Goal: Check status: Check status

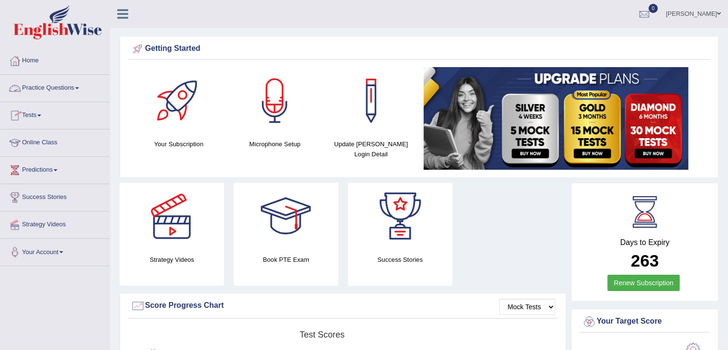
click at [77, 88] on link "Practice Questions" at bounding box center [54, 87] width 109 height 24
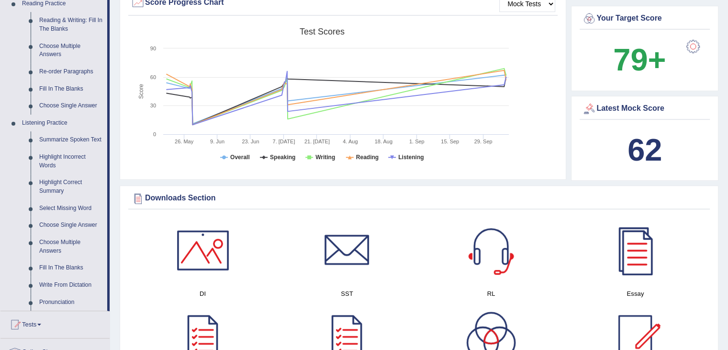
scroll to position [304, 0]
click at [56, 140] on link "Summarize Spoken Text" at bounding box center [71, 138] width 72 height 17
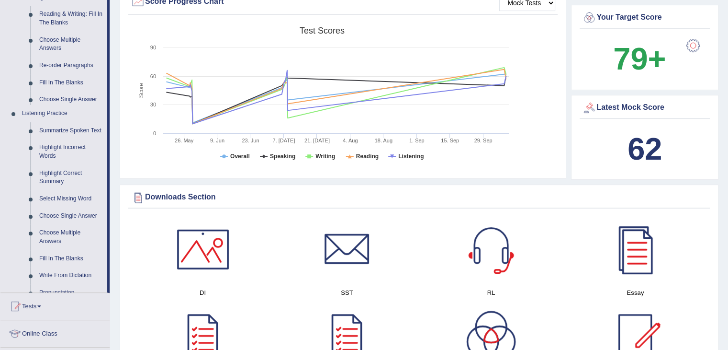
scroll to position [318, 0]
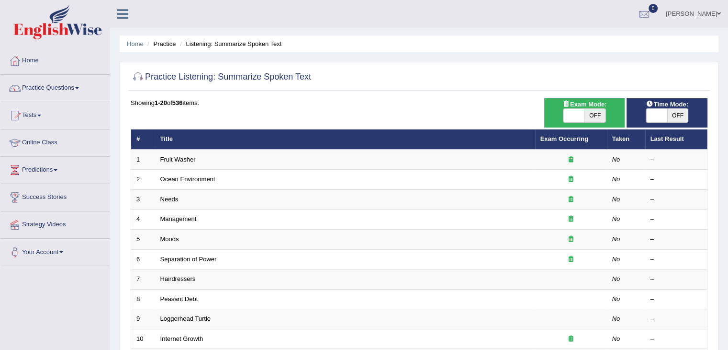
click at [74, 87] on link "Practice Questions" at bounding box center [54, 87] width 109 height 24
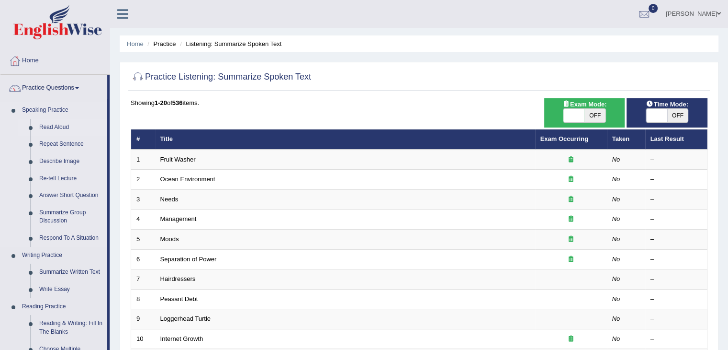
click at [58, 127] on link "Read Aloud" at bounding box center [71, 127] width 72 height 17
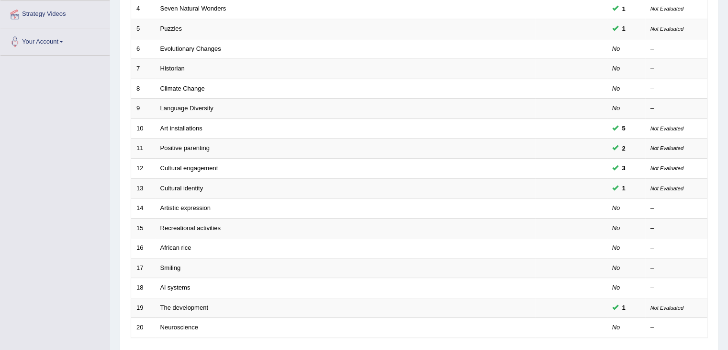
scroll to position [282, 0]
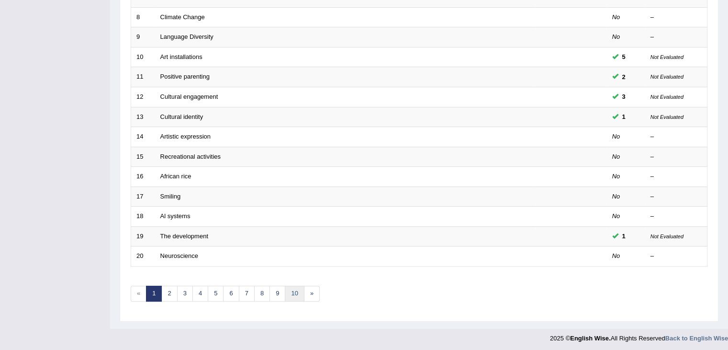
click at [294, 293] on link "10" at bounding box center [294, 293] width 19 height 16
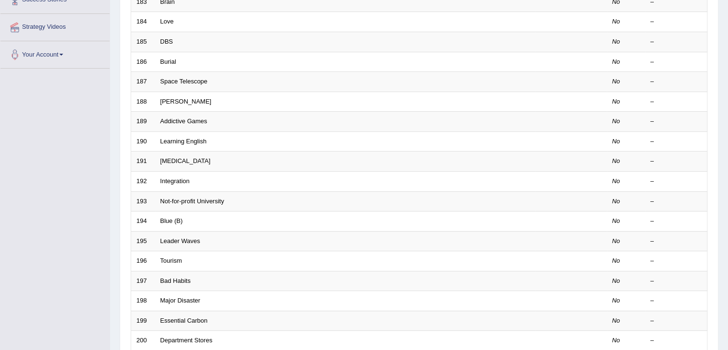
scroll to position [282, 0]
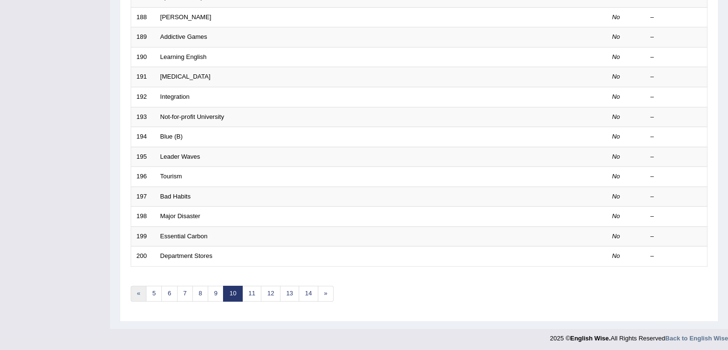
click at [138, 294] on link "«" at bounding box center [139, 293] width 16 height 16
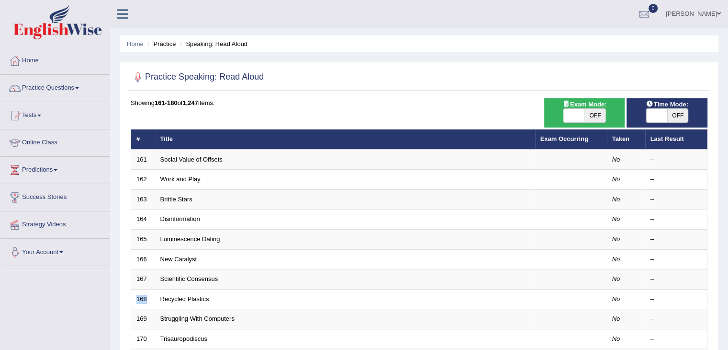
click at [95, 259] on link "Your Account" at bounding box center [54, 250] width 109 height 24
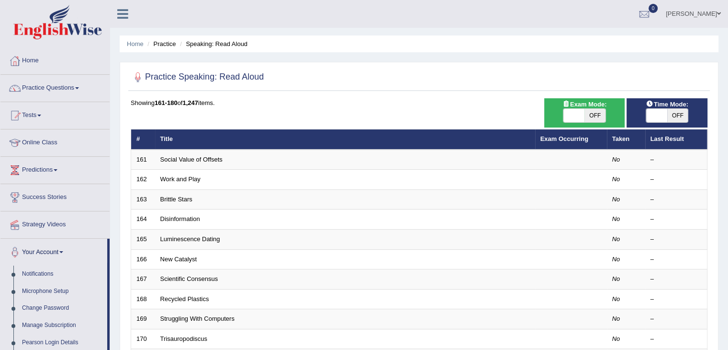
click at [237, 91] on div "Practice Speaking: Read Aloud Time Mode: ON OFF Exam Mode: ON OFF Showing 161-1…" at bounding box center [419, 332] width 599 height 541
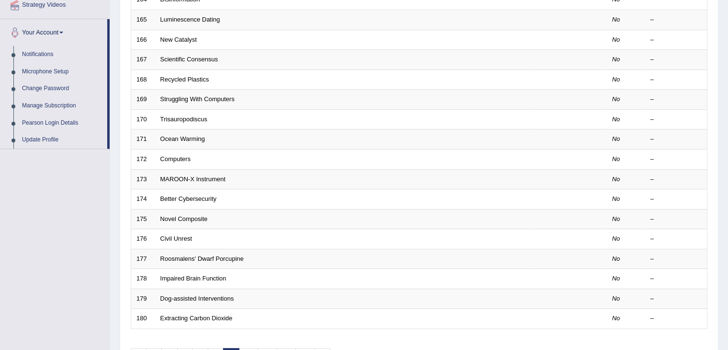
scroll to position [282, 0]
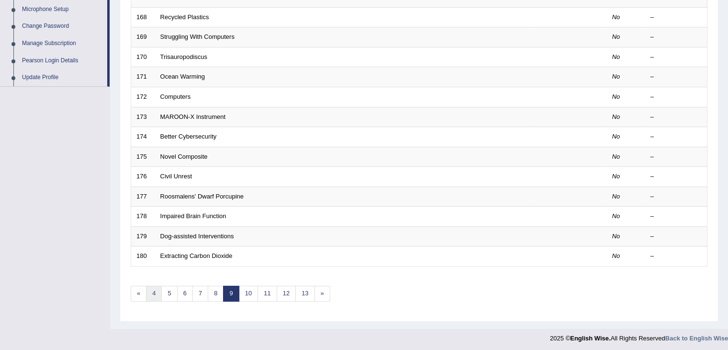
click at [151, 288] on link "4" at bounding box center [154, 293] width 16 height 16
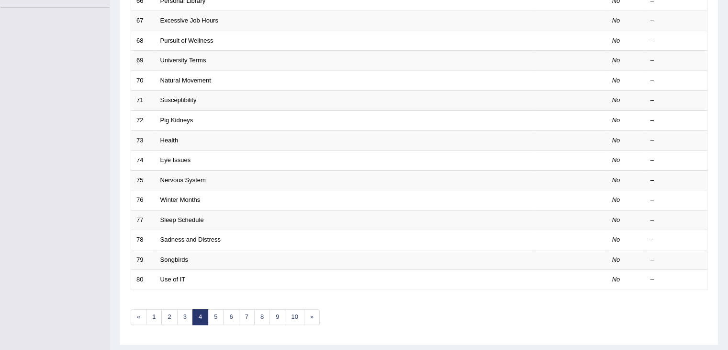
scroll to position [282, 0]
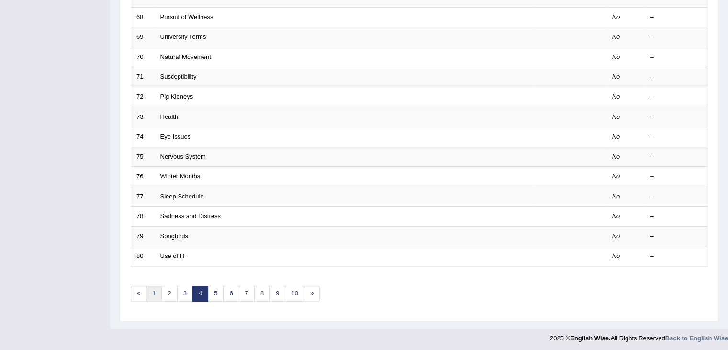
click at [156, 293] on link "1" at bounding box center [154, 293] width 16 height 16
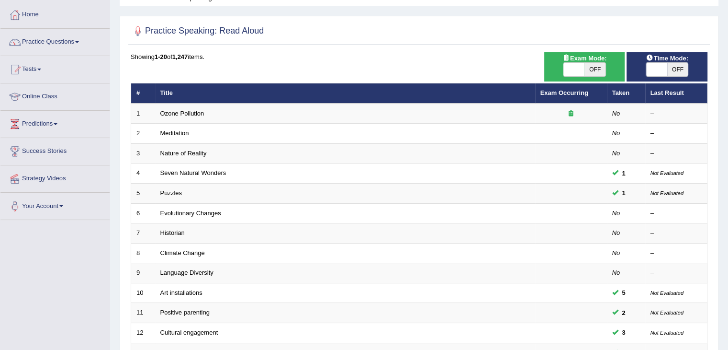
scroll to position [49, 0]
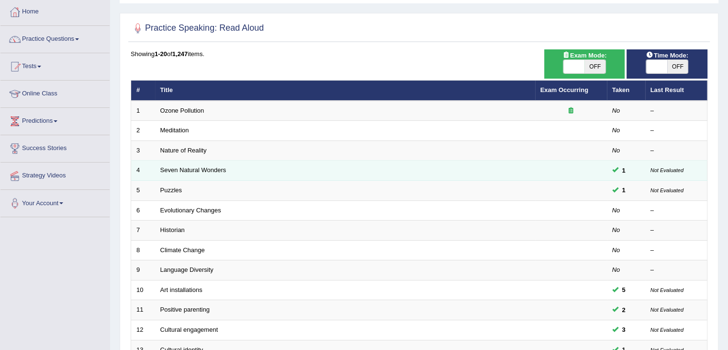
click at [599, 169] on td at bounding box center [571, 170] width 72 height 20
click at [672, 171] on small "Not Evaluated" at bounding box center [667, 170] width 33 height 6
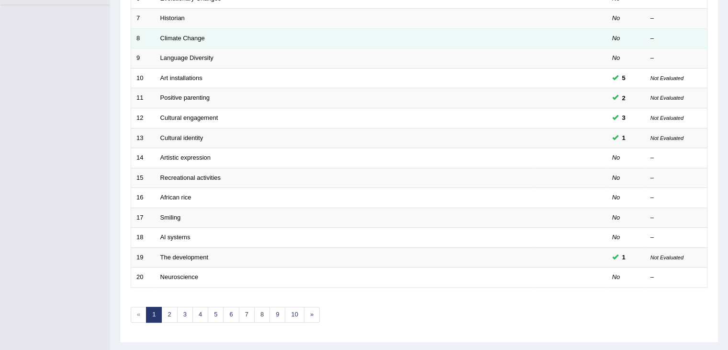
scroll to position [282, 0]
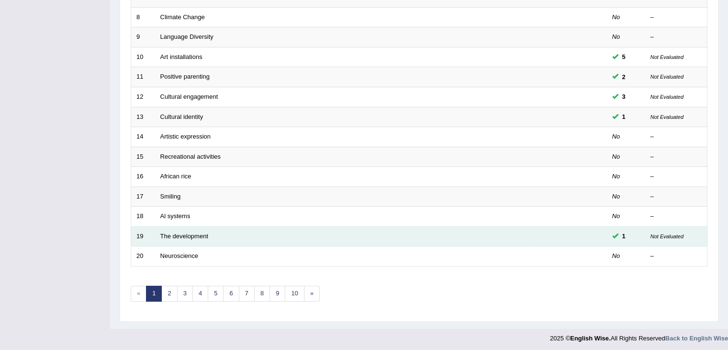
click at [613, 233] on span at bounding box center [615, 235] width 6 height 6
click at [674, 234] on small "Not Evaluated" at bounding box center [667, 236] width 33 height 6
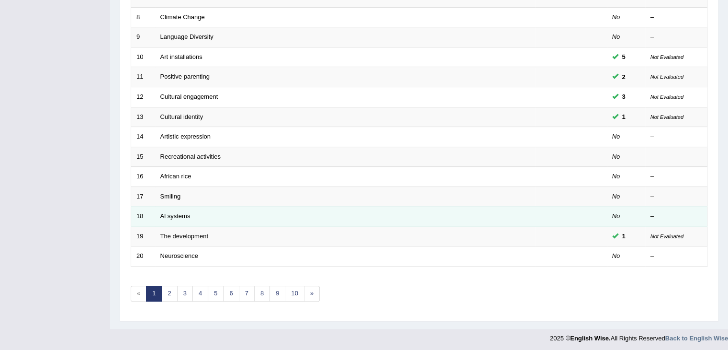
click at [617, 212] on em "No" at bounding box center [616, 215] width 8 height 7
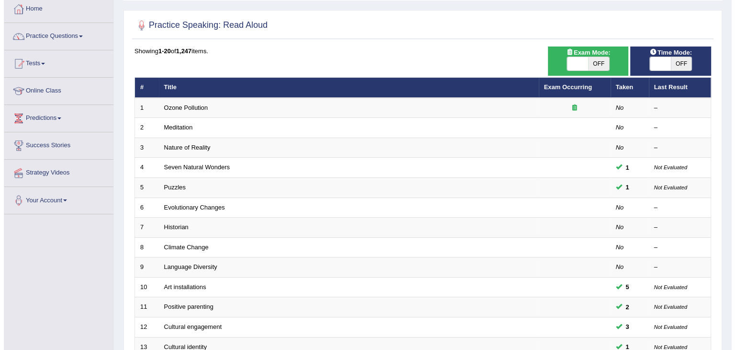
scroll to position [0, 0]
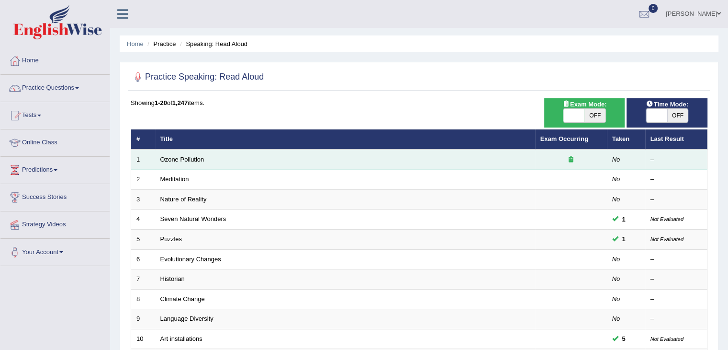
click at [572, 157] on icon at bounding box center [571, 159] width 5 height 6
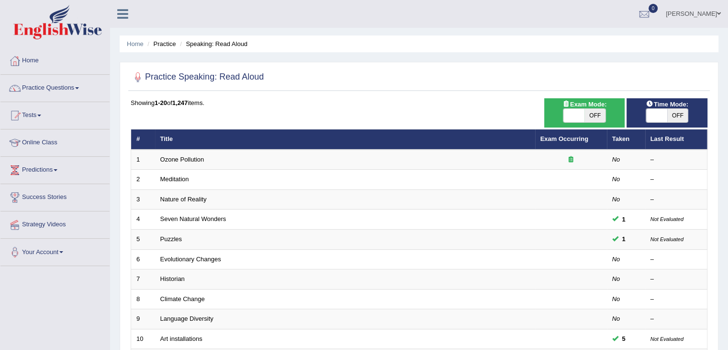
click at [594, 110] on span "OFF" at bounding box center [595, 115] width 21 height 13
checkbox input "true"
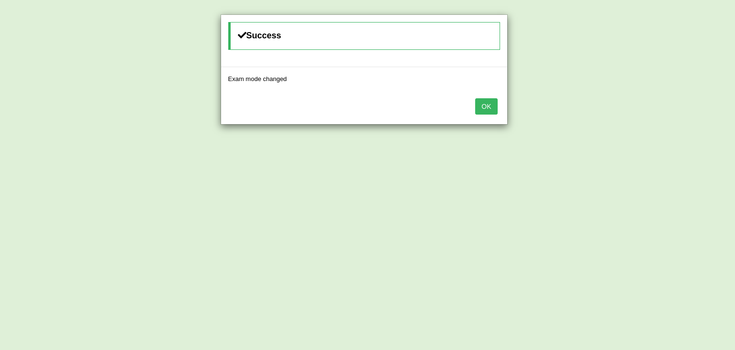
click at [490, 104] on button "OK" at bounding box center [486, 106] width 22 height 16
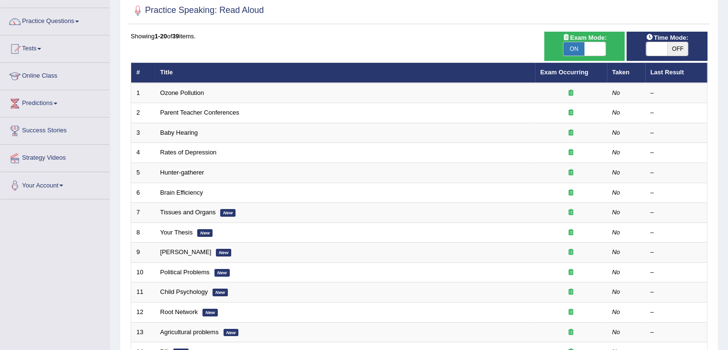
scroll to position [68, 0]
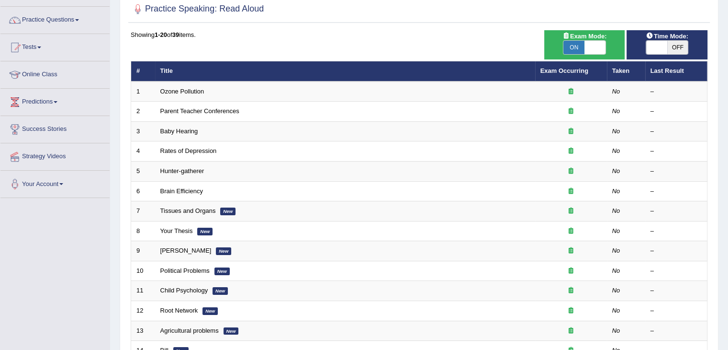
click at [683, 46] on span "OFF" at bounding box center [677, 47] width 21 height 13
checkbox input "true"
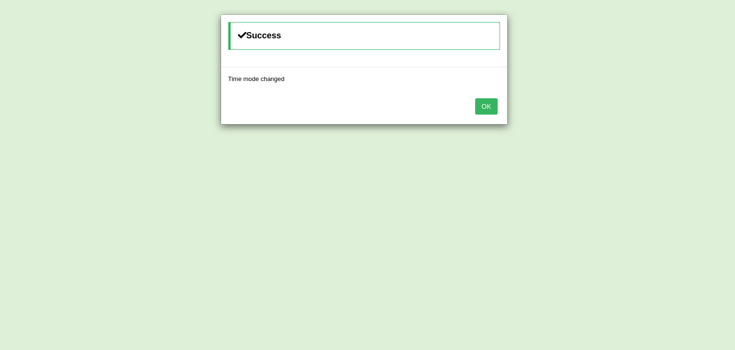
click at [484, 107] on button "OK" at bounding box center [486, 106] width 22 height 16
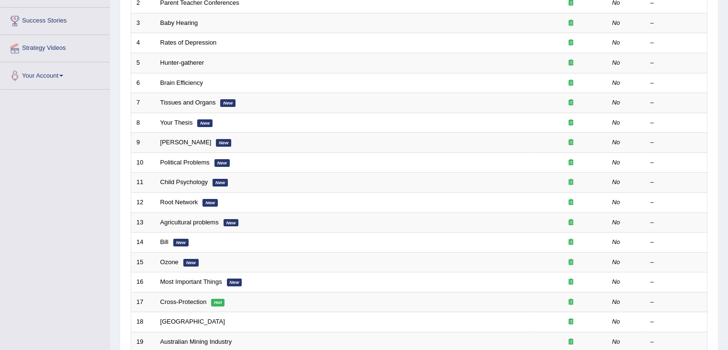
scroll to position [186, 0]
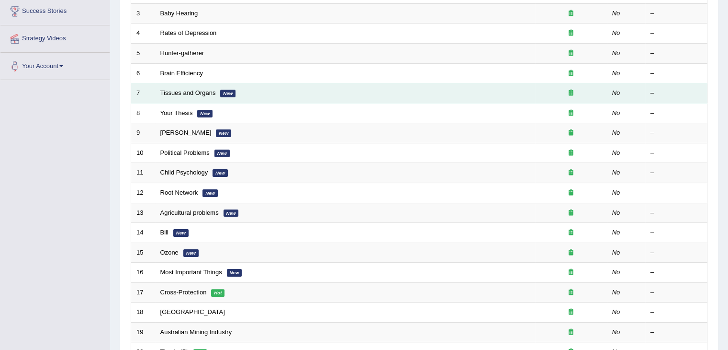
click at [517, 90] on td "Tissues and Organs New" at bounding box center [345, 93] width 380 height 20
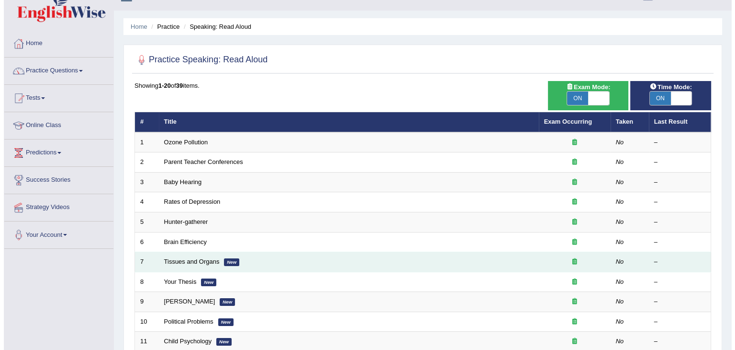
scroll to position [0, 0]
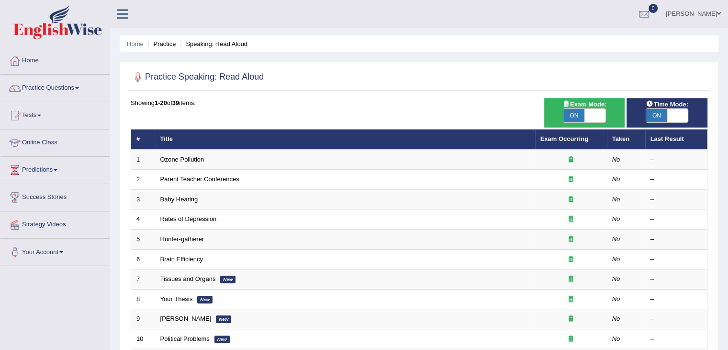
click at [590, 115] on span at bounding box center [595, 115] width 21 height 13
checkbox input "false"
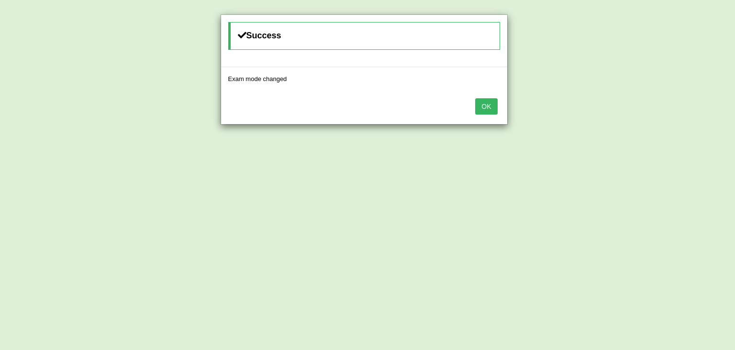
click at [489, 113] on button "OK" at bounding box center [486, 106] width 22 height 16
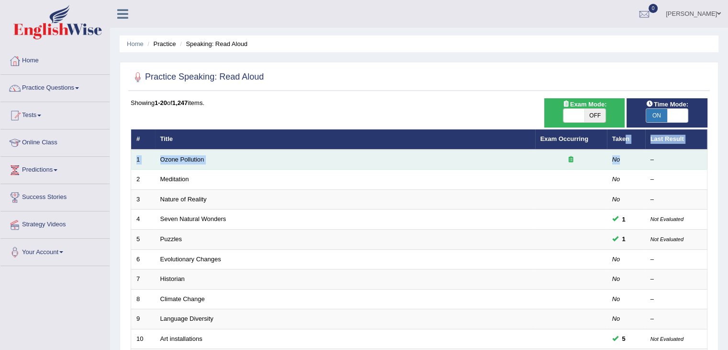
drag, startPoint x: 625, startPoint y: 142, endPoint x: 620, endPoint y: 165, distance: 23.9
click at [620, 165] on table "# Title Exam Occurring Taken Last Result 1 Ozone Pollution No – 2 Meditation No…" at bounding box center [419, 338] width 577 height 419
click at [620, 165] on td "No" at bounding box center [626, 159] width 38 height 20
click at [646, 159] on td "–" at bounding box center [676, 159] width 62 height 20
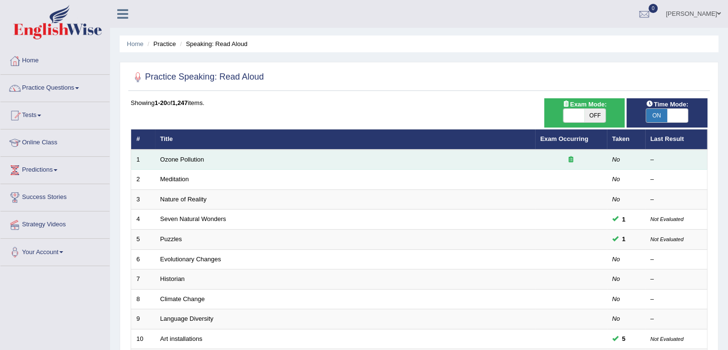
click at [556, 152] on td at bounding box center [571, 159] width 72 height 20
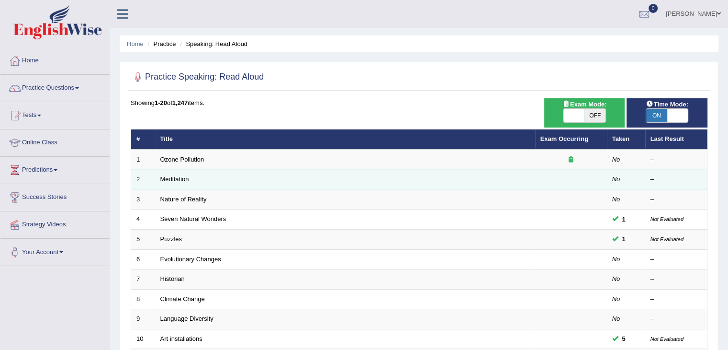
click at [615, 178] on em "No" at bounding box center [616, 178] width 8 height 7
click at [647, 180] on td "–" at bounding box center [676, 179] width 62 height 20
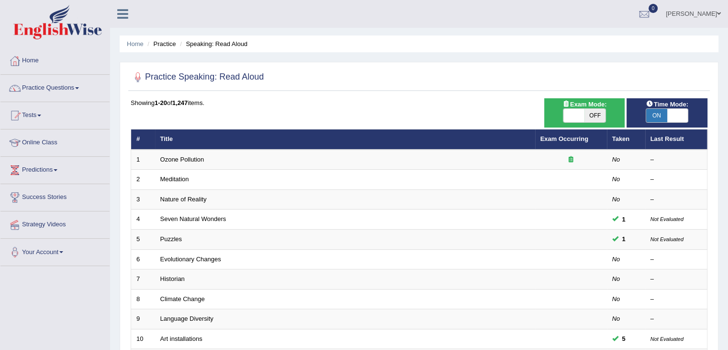
click at [163, 41] on li "Practice" at bounding box center [160, 43] width 31 height 9
click at [165, 48] on li "Practice" at bounding box center [160, 43] width 31 height 9
click at [165, 43] on li "Practice" at bounding box center [160, 43] width 31 height 9
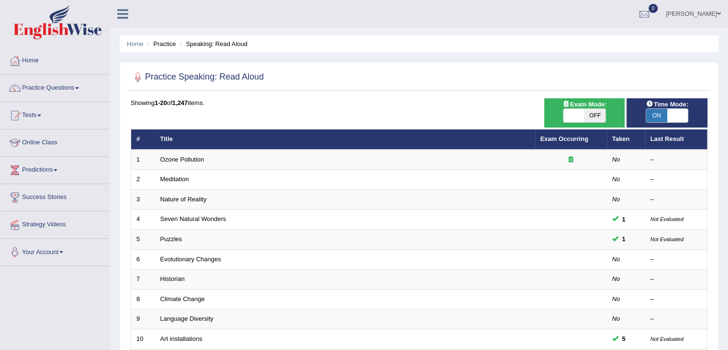
click at [197, 44] on li "Speaking: Read Aloud" at bounding box center [213, 43] width 70 height 9
click at [135, 43] on link "Home" at bounding box center [135, 43] width 17 height 7
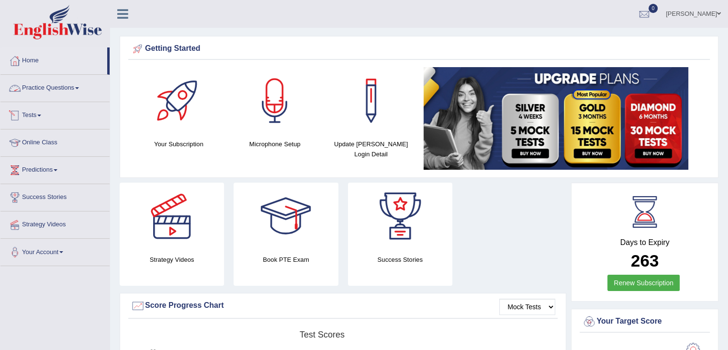
click at [74, 85] on link "Practice Questions" at bounding box center [54, 87] width 109 height 24
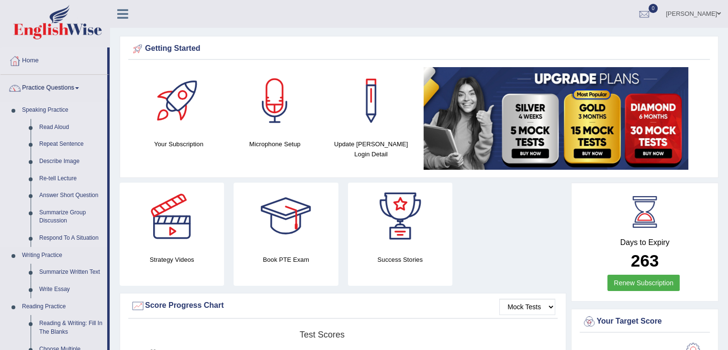
click at [80, 108] on link "Speaking Practice" at bounding box center [63, 109] width 90 height 17
click at [63, 127] on link "Read Aloud" at bounding box center [71, 127] width 72 height 17
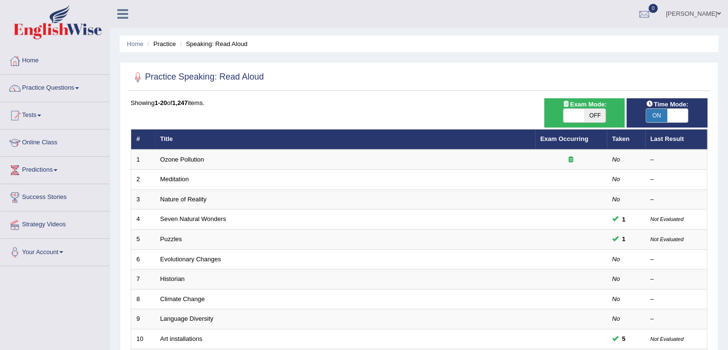
click at [79, 84] on link "Practice Questions" at bounding box center [54, 87] width 109 height 24
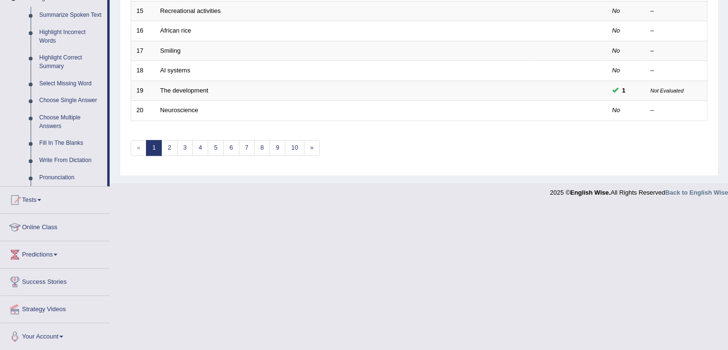
click at [50, 161] on link "Write From Dictation" at bounding box center [71, 160] width 72 height 17
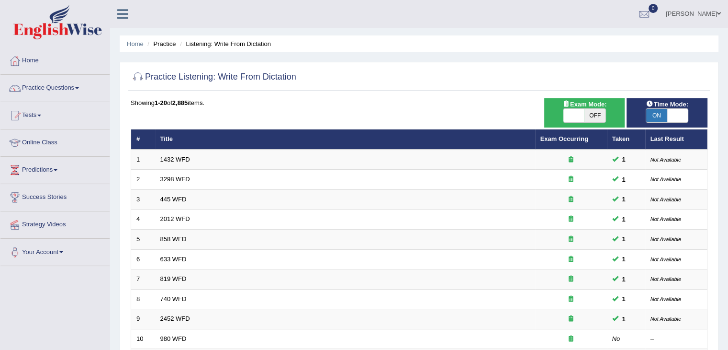
scroll to position [89, 0]
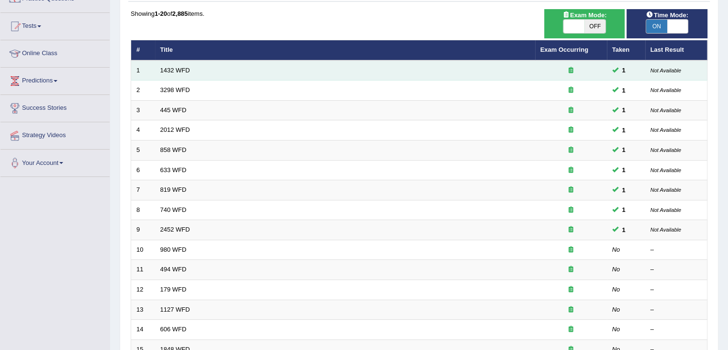
click at [555, 74] on td at bounding box center [571, 70] width 72 height 20
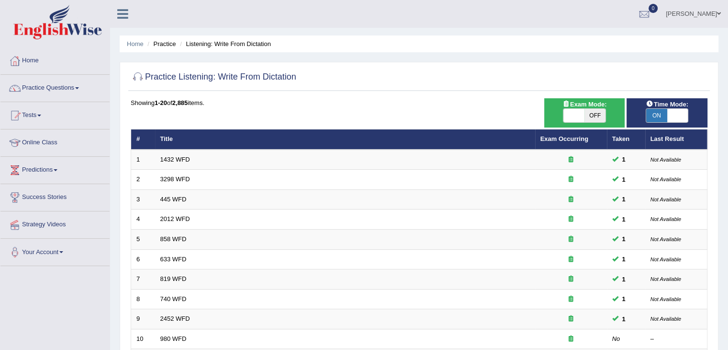
click at [42, 111] on link "Tests" at bounding box center [54, 114] width 109 height 24
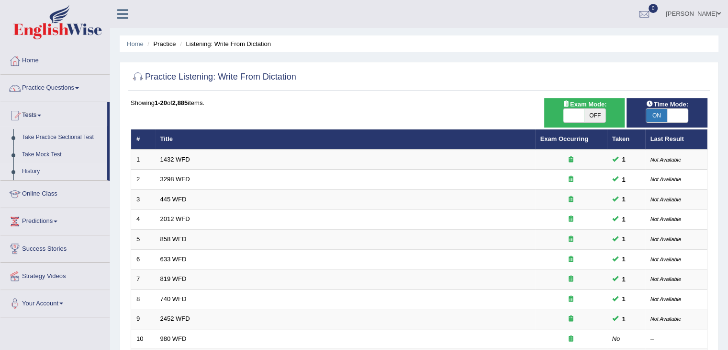
click at [34, 170] on link "History" at bounding box center [63, 171] width 90 height 17
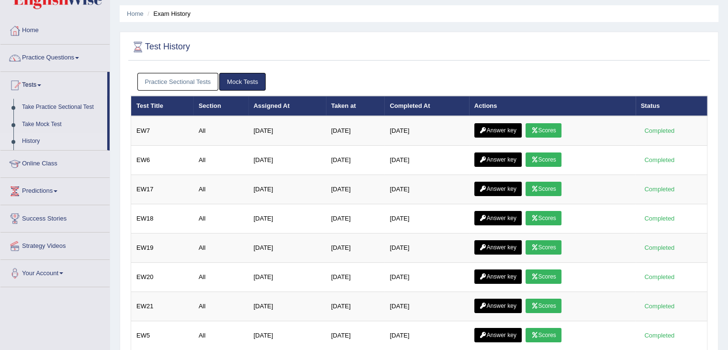
scroll to position [31, 0]
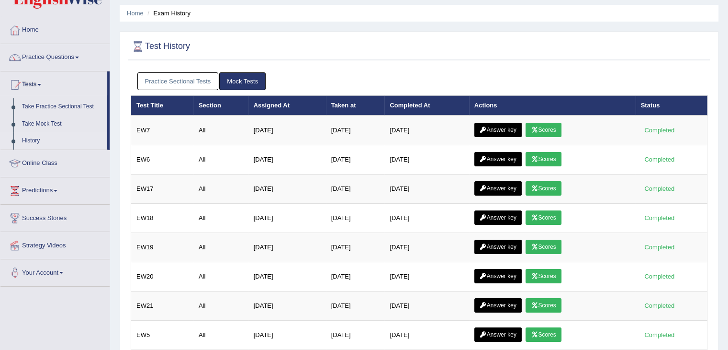
click at [202, 74] on link "Practice Sectional Tests" at bounding box center [177, 81] width 81 height 18
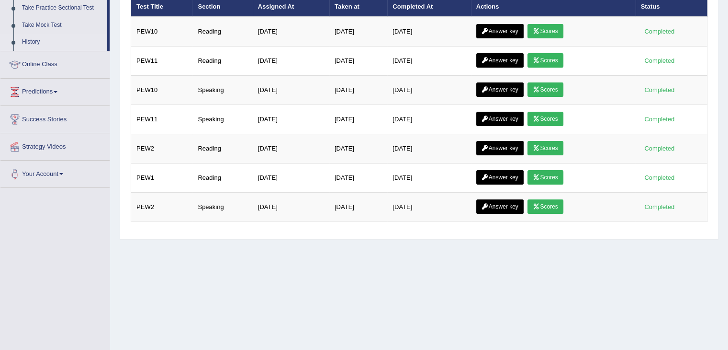
scroll to position [130, 0]
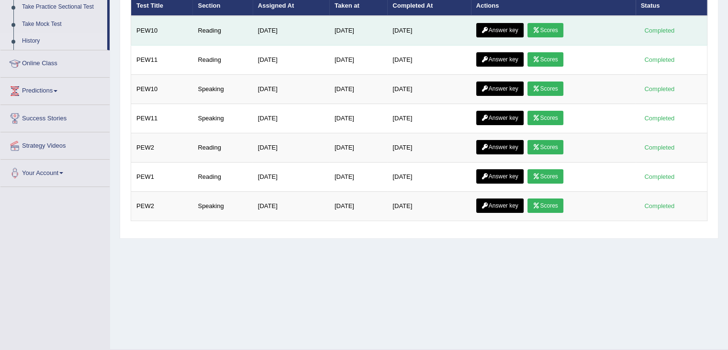
click at [561, 30] on link "Scores" at bounding box center [545, 30] width 35 height 14
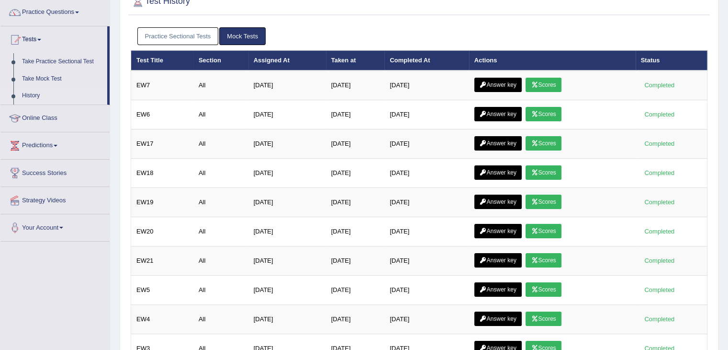
scroll to position [75, 0]
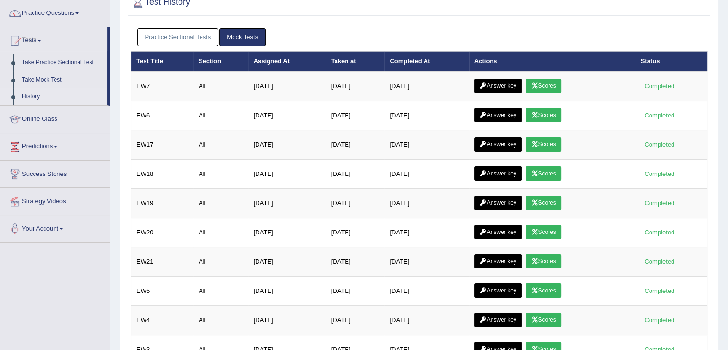
click at [205, 39] on link "Practice Sectional Tests" at bounding box center [177, 37] width 81 height 18
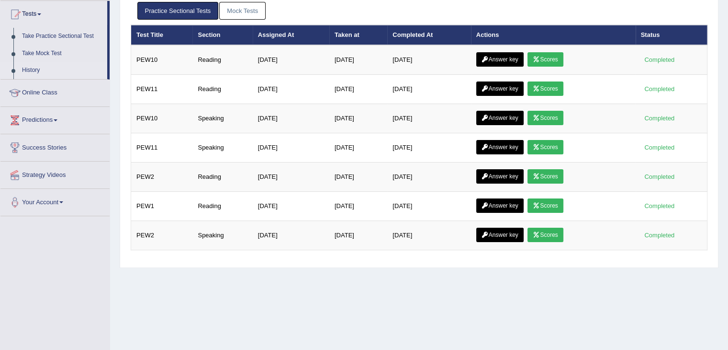
scroll to position [101, 0]
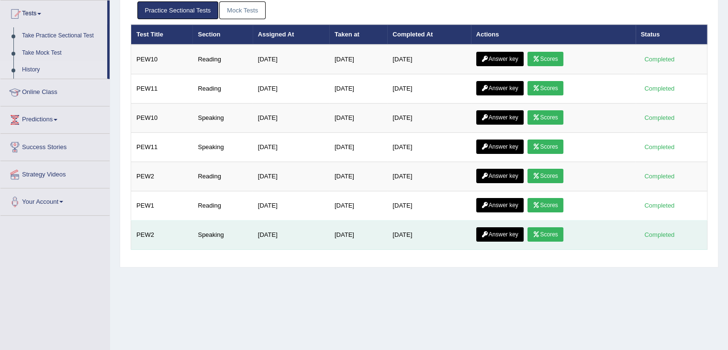
click at [562, 234] on link "Scores" at bounding box center [545, 234] width 35 height 14
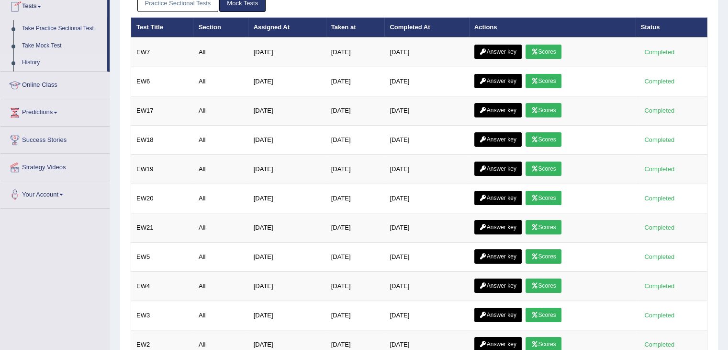
click at [170, 4] on link "Practice Sectional Tests" at bounding box center [177, 3] width 81 height 18
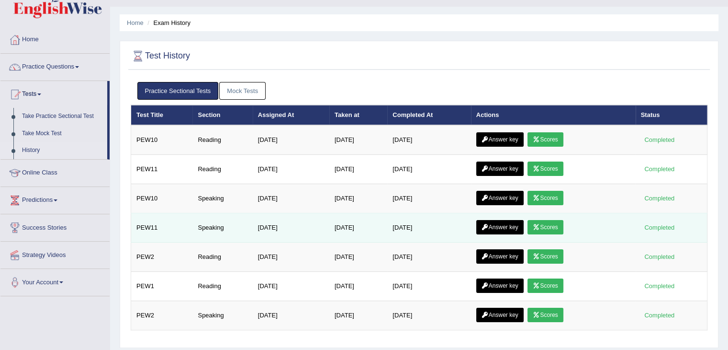
scroll to position [21, 0]
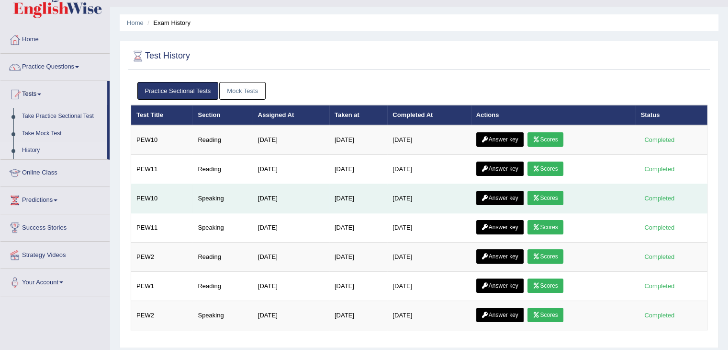
click at [548, 198] on link "Scores" at bounding box center [545, 198] width 35 height 14
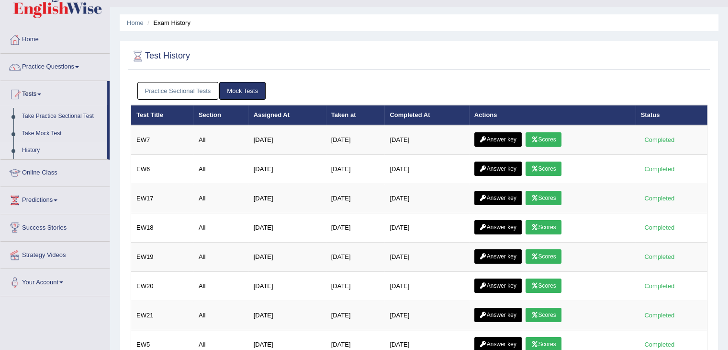
click at [201, 96] on link "Practice Sectional Tests" at bounding box center [177, 91] width 81 height 18
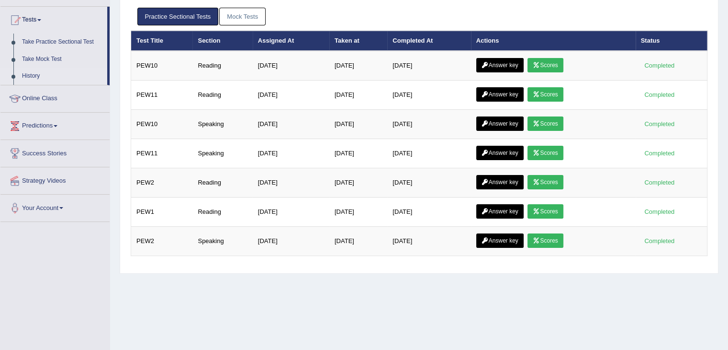
scroll to position [98, 0]
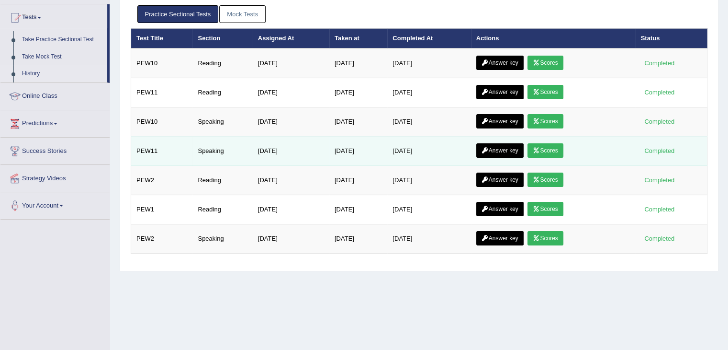
click at [553, 148] on link "Scores" at bounding box center [545, 150] width 35 height 14
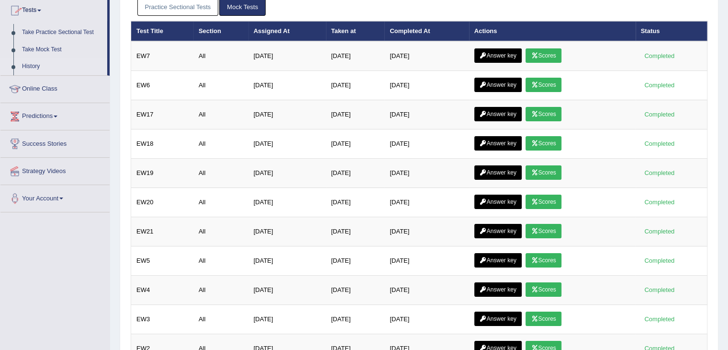
click at [191, 2] on link "Practice Sectional Tests" at bounding box center [177, 7] width 81 height 18
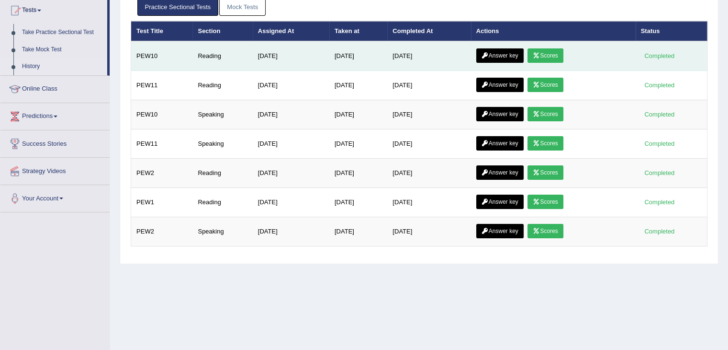
click at [550, 56] on link "Scores" at bounding box center [545, 55] width 35 height 14
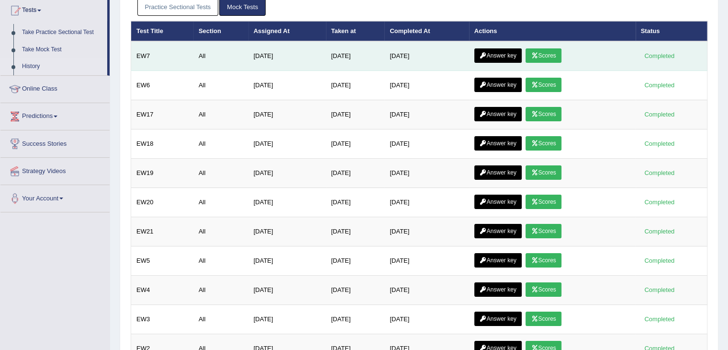
click at [548, 52] on link "Scores" at bounding box center [543, 55] width 35 height 14
